Goal: Transaction & Acquisition: Download file/media

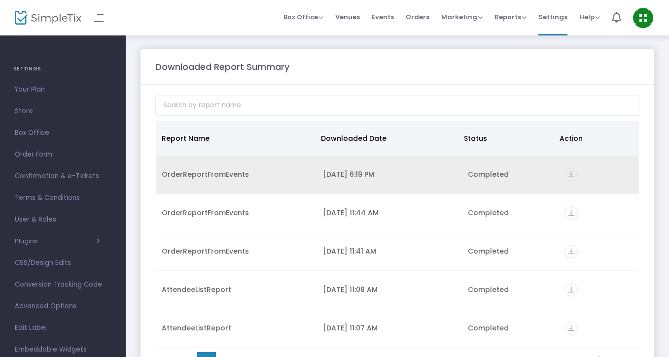
click at [570, 177] on icon "vertical_align_bottom" at bounding box center [571, 174] width 13 height 13
